Goal: Task Accomplishment & Management: Manage account settings

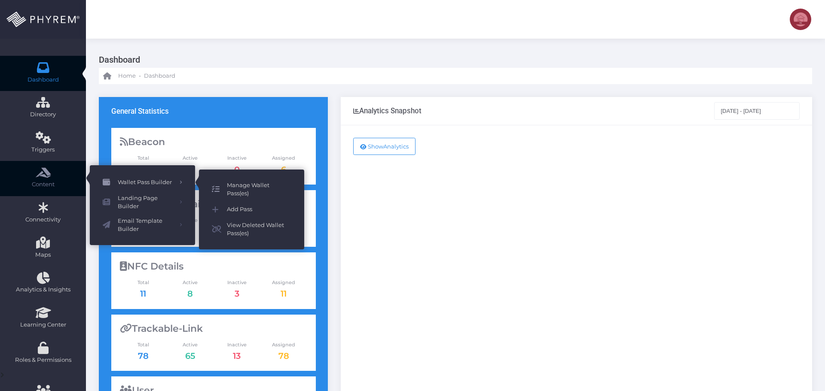
click at [252, 188] on span "Manage Wallet Pass(es)" at bounding box center [259, 189] width 64 height 17
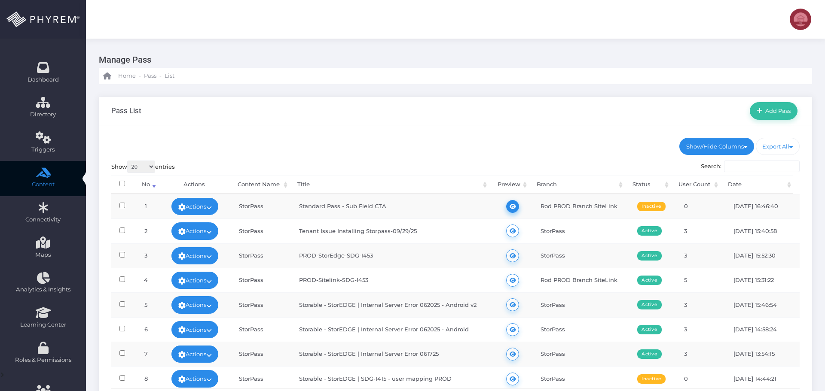
click at [506, 208] on link at bounding box center [512, 206] width 13 height 13
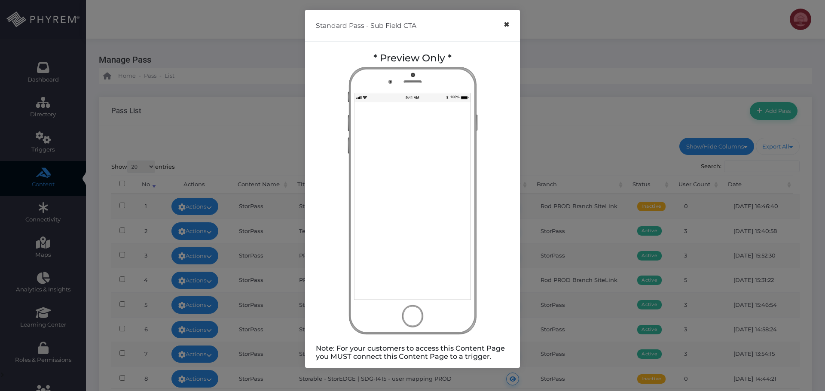
click at [506, 22] on button "×" at bounding box center [506, 24] width 17 height 19
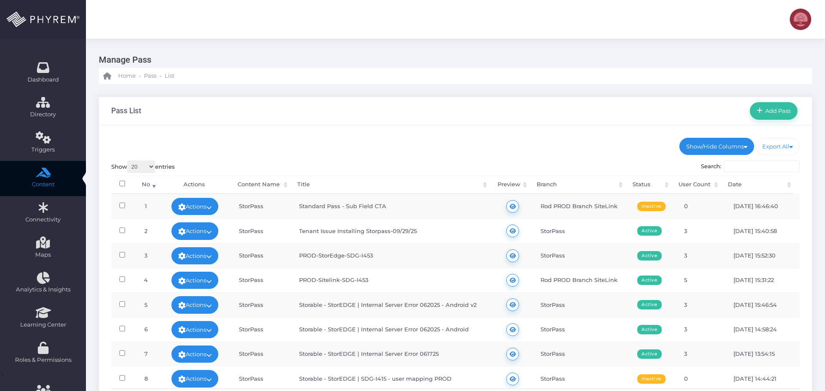
click at [798, 21] on img at bounding box center [800, 19] width 21 height 21
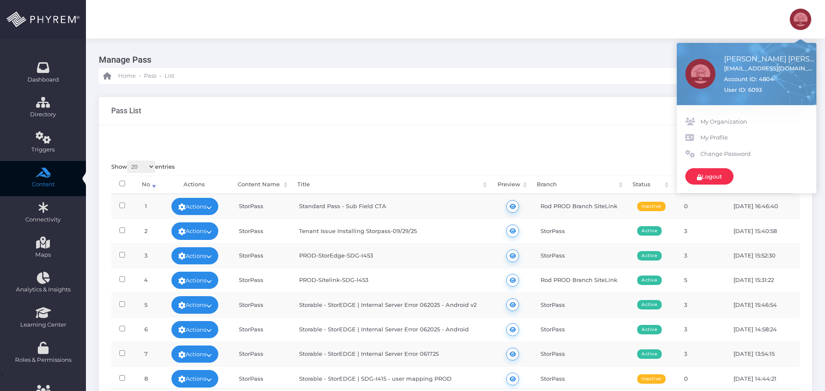
click at [714, 175] on link "Logout" at bounding box center [709, 176] width 48 height 16
